Goal: Check status: Check status

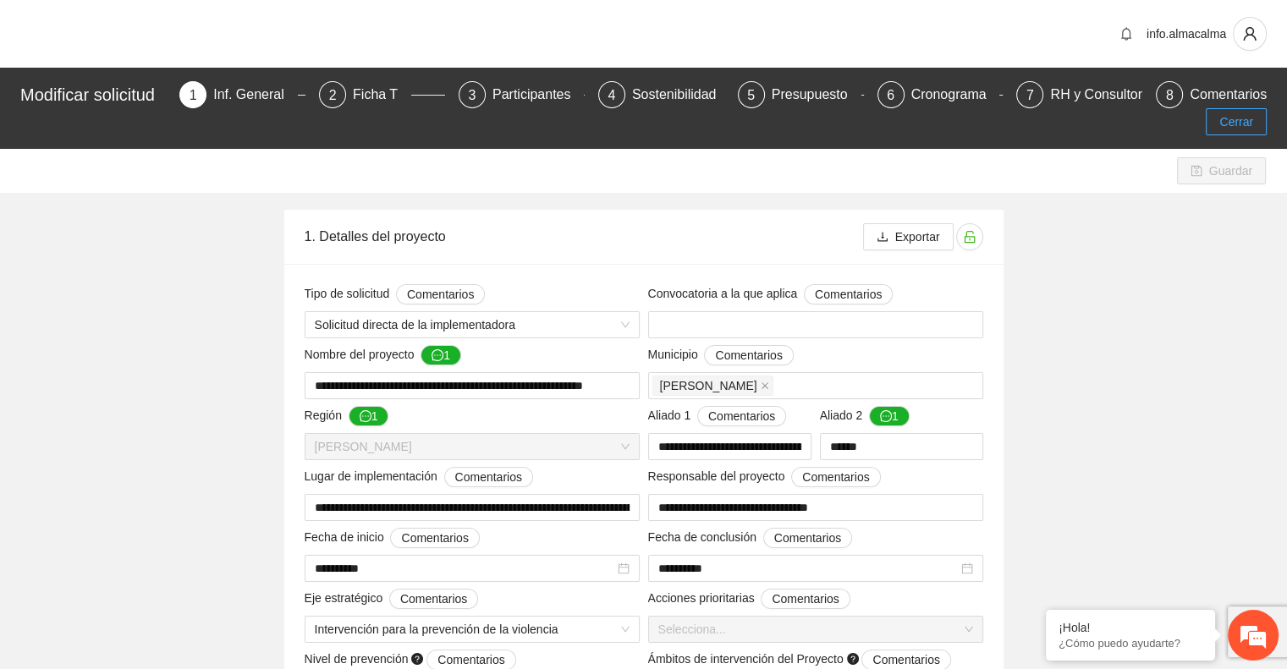
click at [1228, 124] on span "Cerrar" at bounding box center [1236, 122] width 34 height 19
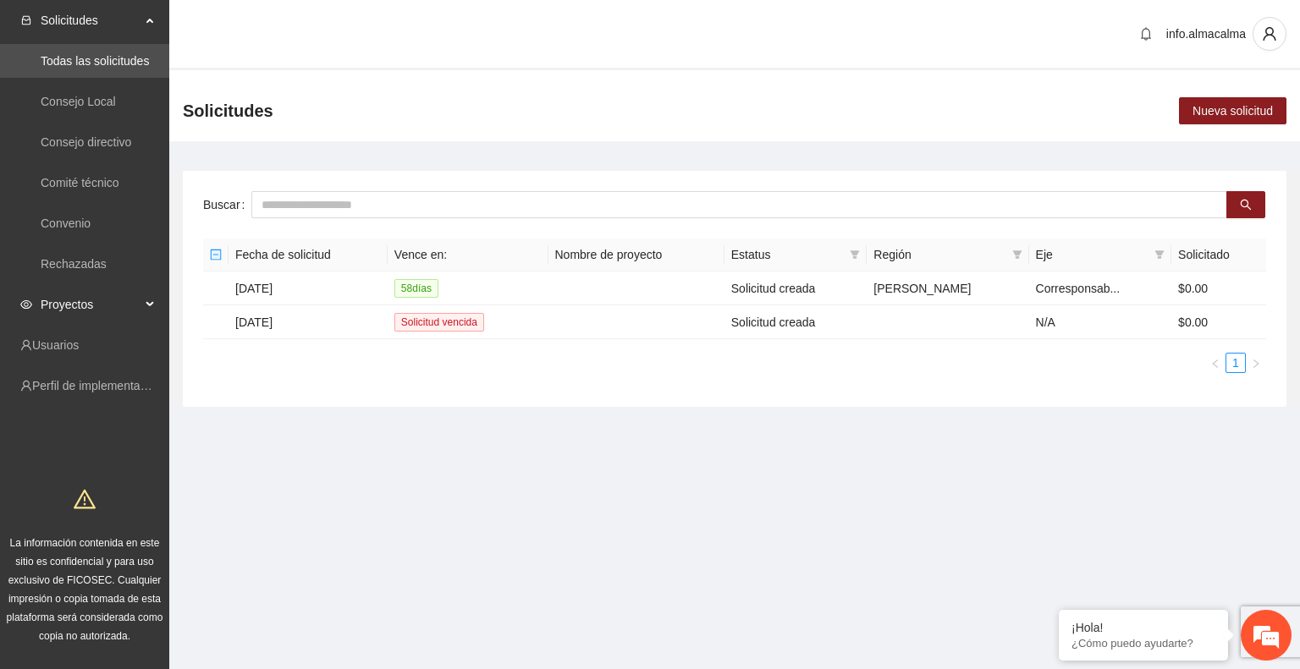
click at [84, 305] on span "Proyectos" at bounding box center [91, 305] width 100 height 34
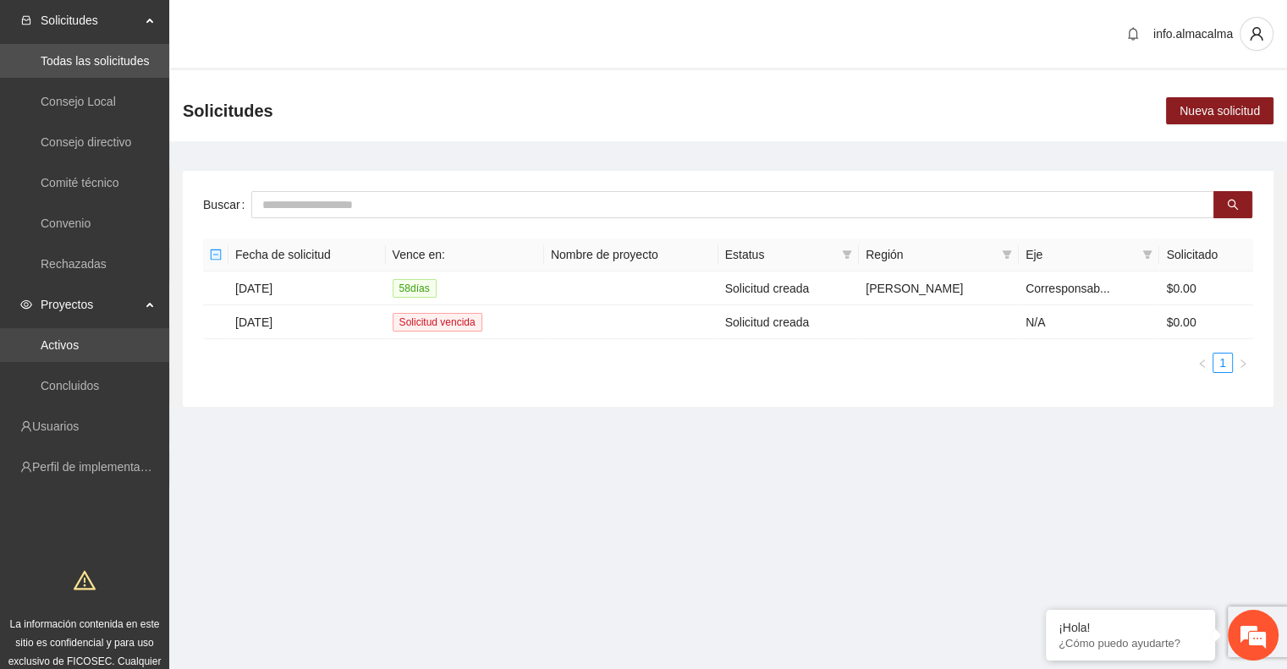
click at [79, 338] on link "Activos" at bounding box center [60, 345] width 38 height 14
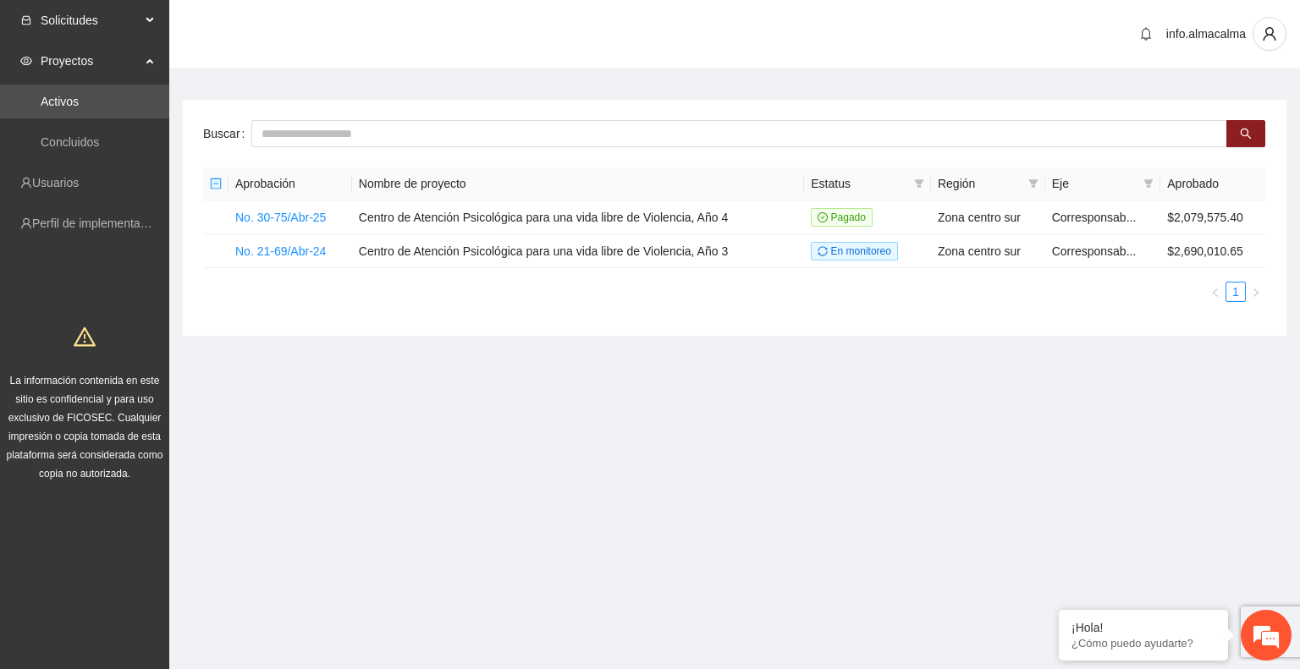
click at [111, 25] on span "Solicitudes" at bounding box center [91, 20] width 100 height 34
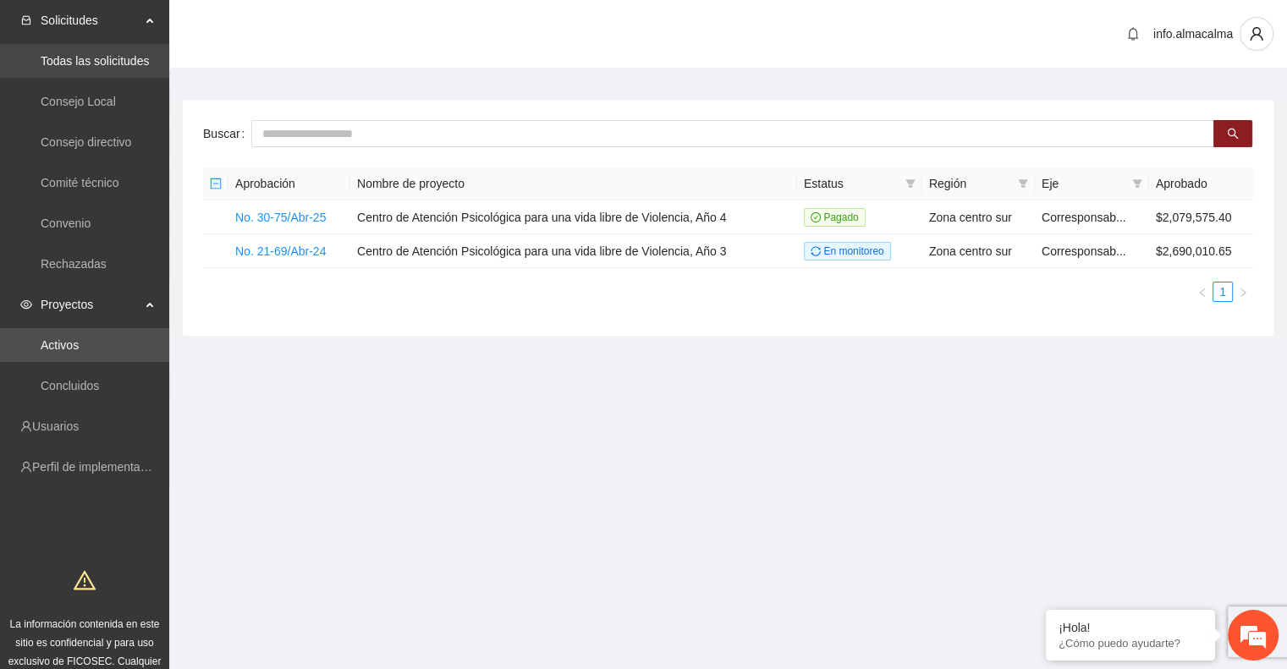
click at [91, 56] on link "Todas las solicitudes" at bounding box center [95, 61] width 108 height 14
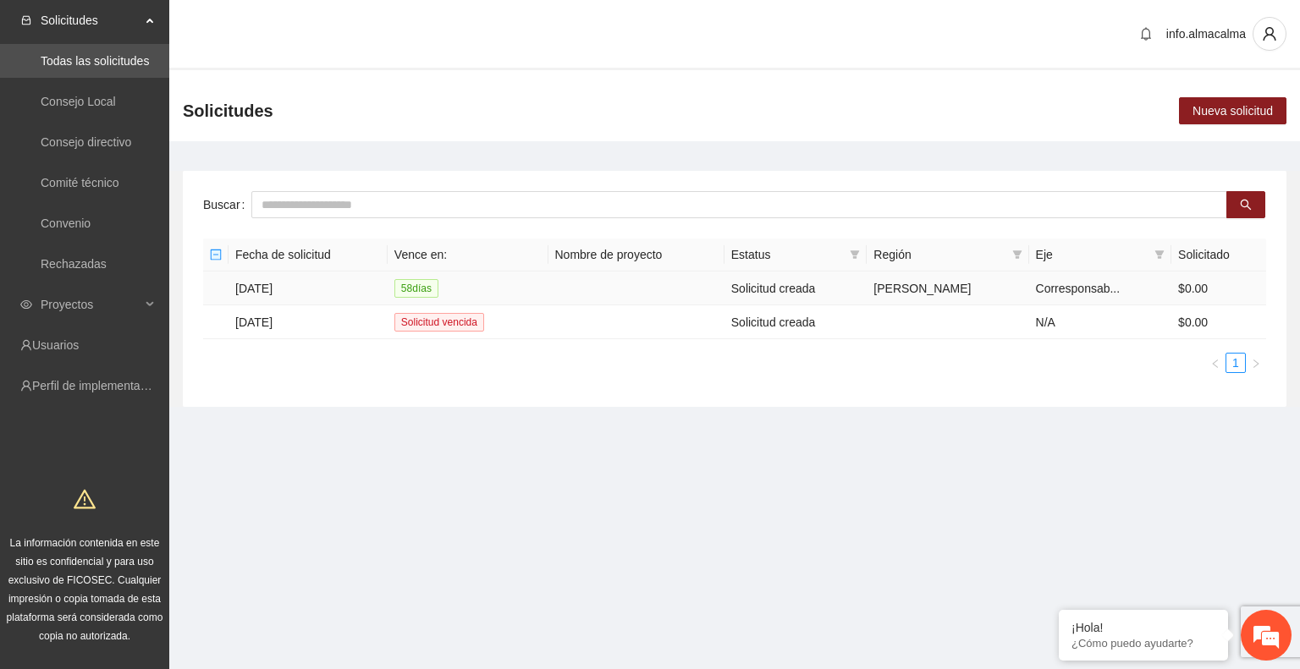
click at [253, 282] on td "[DATE]" at bounding box center [307, 289] width 159 height 34
